Goal: Task Accomplishment & Management: Use online tool/utility

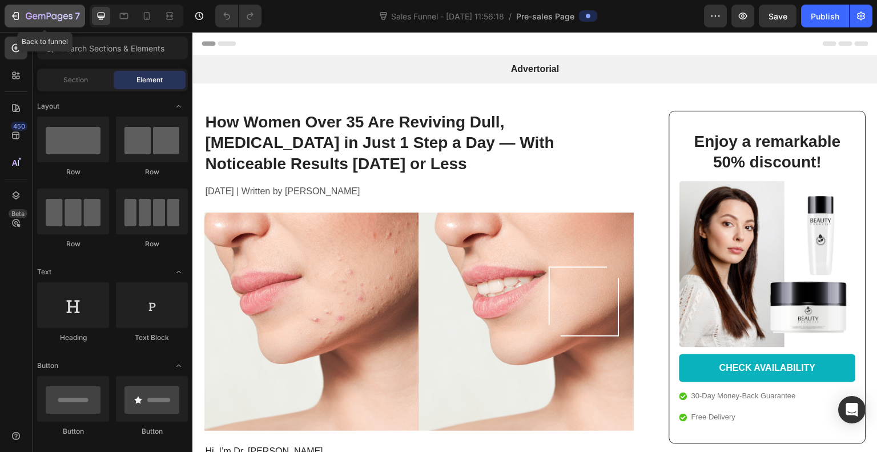
click at [24, 22] on div "7" at bounding box center [45, 16] width 70 height 14
click at [37, 13] on icon "button" at bounding box center [49, 17] width 47 height 10
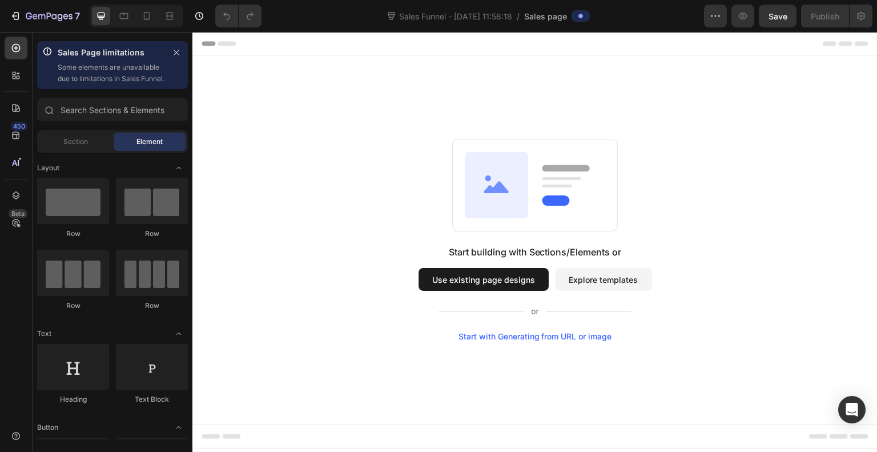
click at [511, 281] on button "Use existing page designs" at bounding box center [483, 279] width 130 height 23
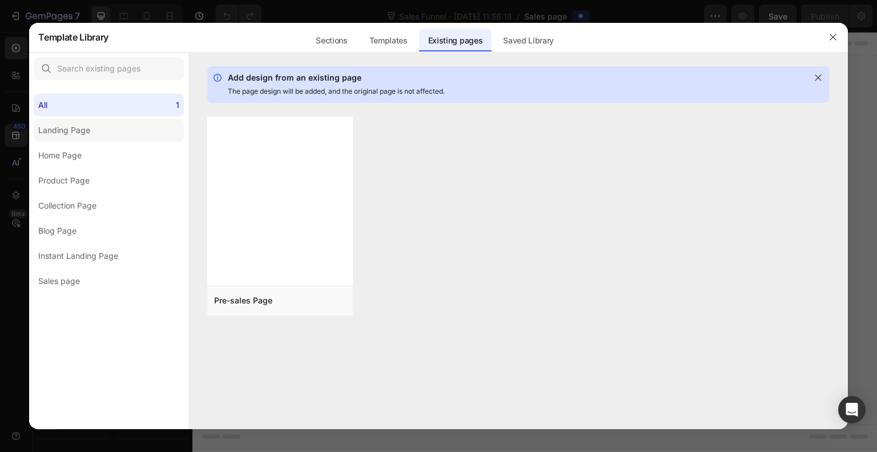
click at [83, 137] on label "Landing Page" at bounding box center [109, 130] width 150 height 23
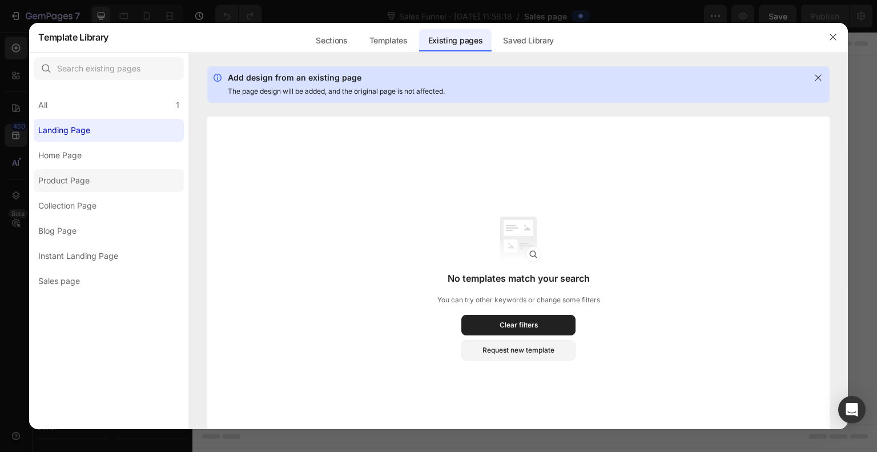
click at [94, 183] on label "Product Page" at bounding box center [109, 180] width 150 height 23
click at [382, 38] on div "Templates" at bounding box center [388, 40] width 57 height 23
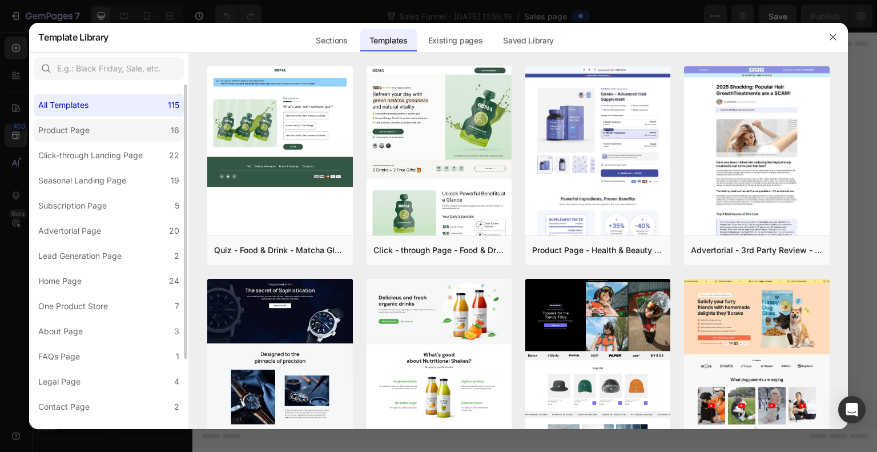
click at [150, 138] on label "Product Page 16" at bounding box center [109, 130] width 150 height 23
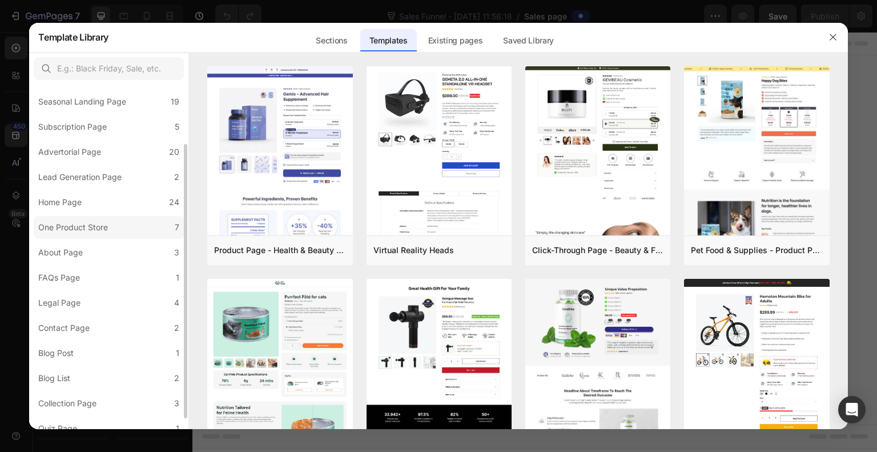
scroll to position [77, 0]
click at [115, 233] on label "One Product Store 7" at bounding box center [109, 228] width 150 height 23
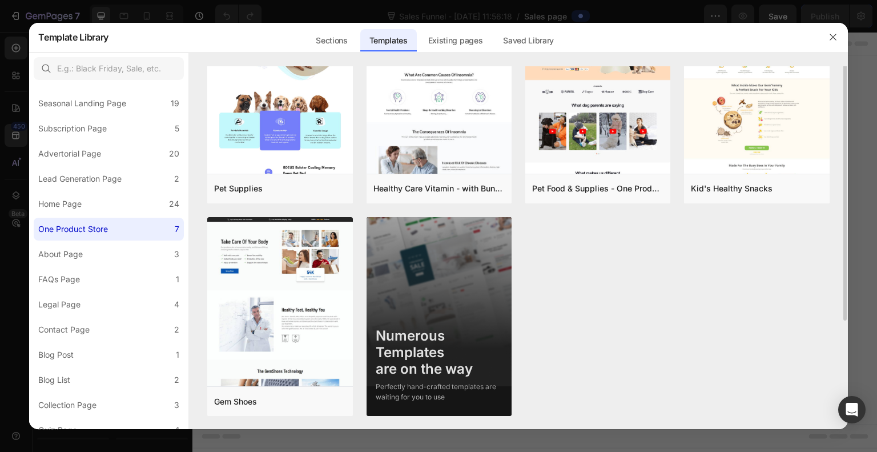
scroll to position [0, 0]
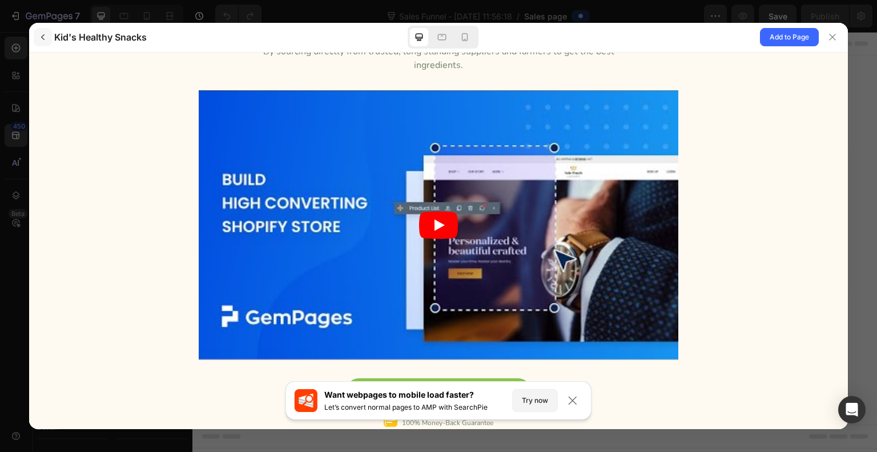
scroll to position [3585, 0]
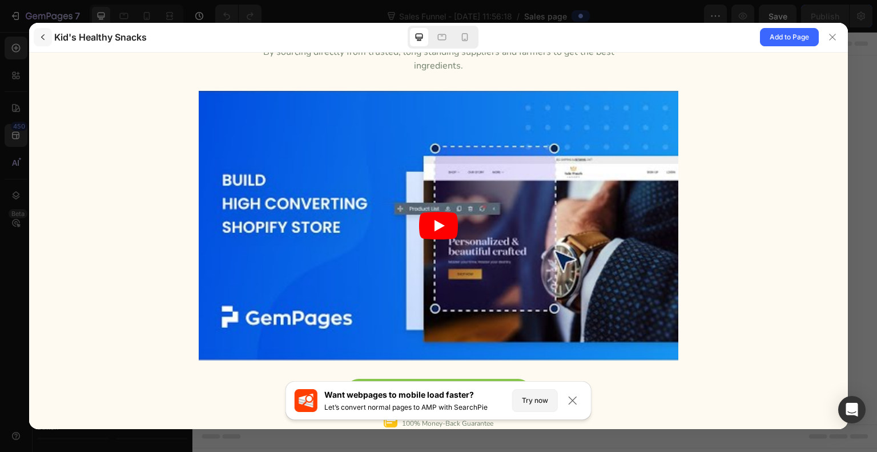
click at [43, 38] on icon "button" at bounding box center [42, 37] width 9 height 9
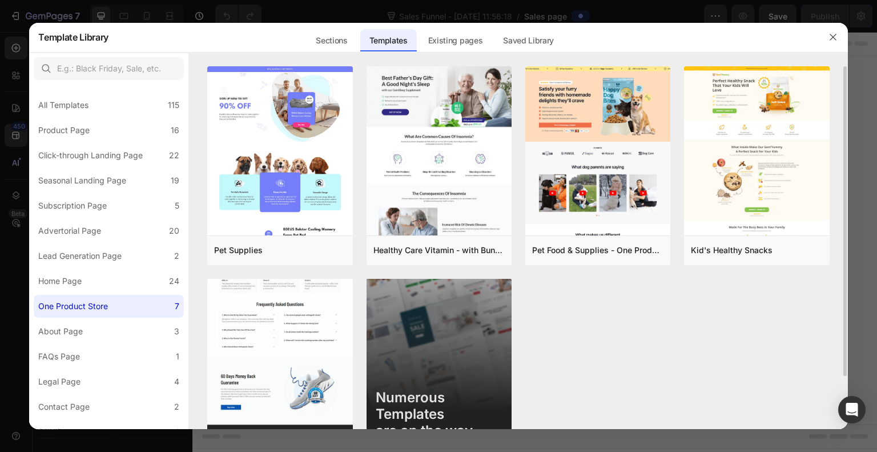
scroll to position [62, 0]
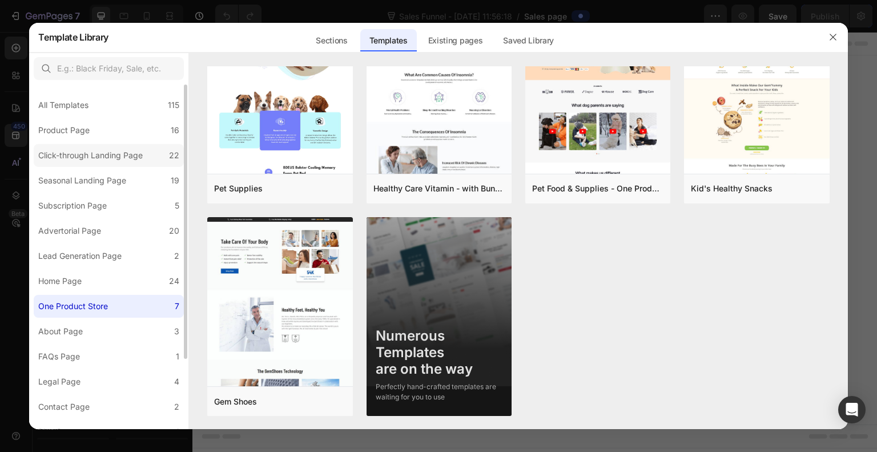
click at [136, 154] on div "Click-through Landing Page" at bounding box center [90, 155] width 104 height 14
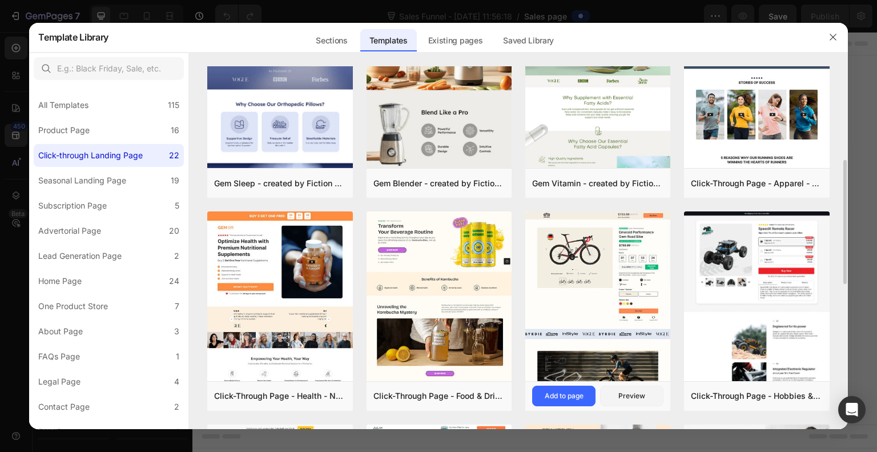
scroll to position [279, 0]
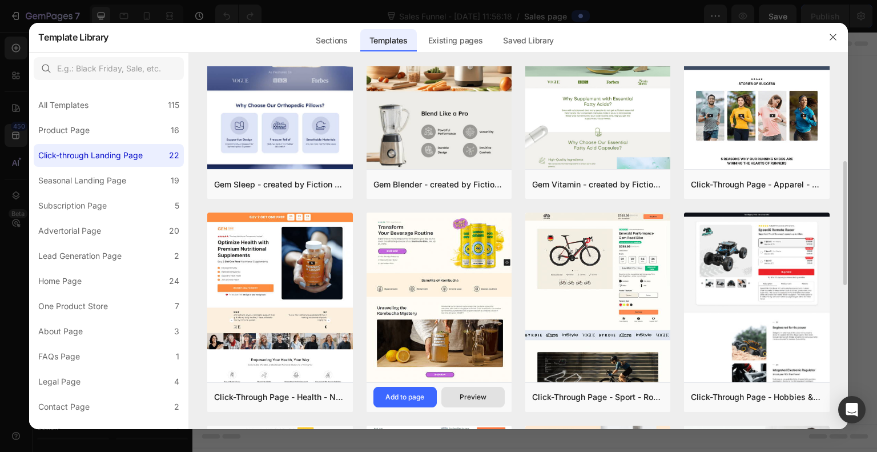
click at [476, 399] on div "Preview" at bounding box center [473, 397] width 27 height 10
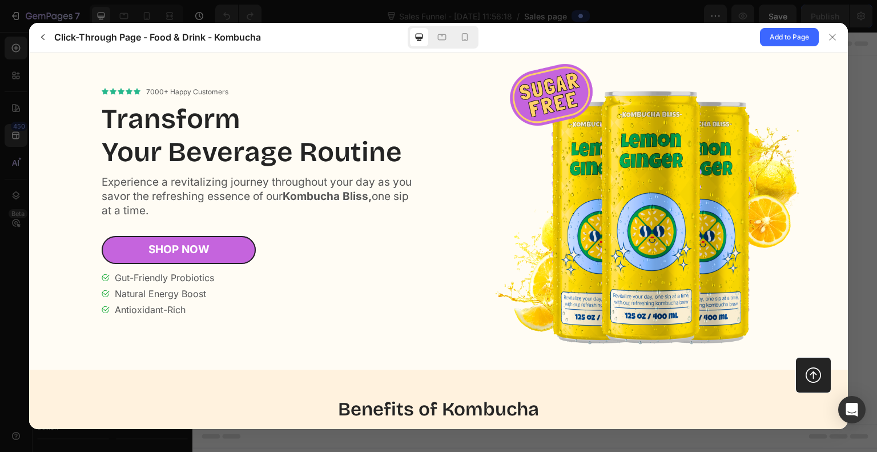
scroll to position [0, 0]
